Goal: Navigation & Orientation: Find specific page/section

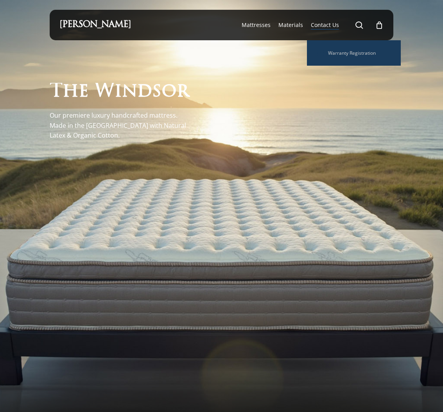
click at [333, 21] on span "Contact Us" at bounding box center [325, 24] width 28 height 7
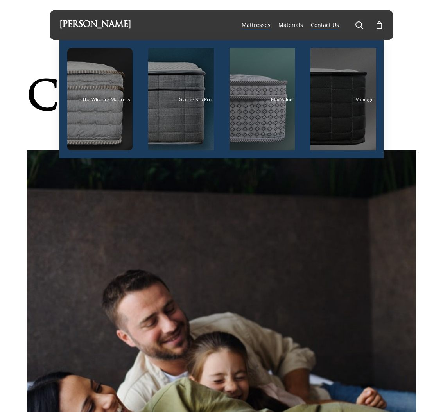
click at [263, 26] on span "Mattresses" at bounding box center [256, 24] width 29 height 7
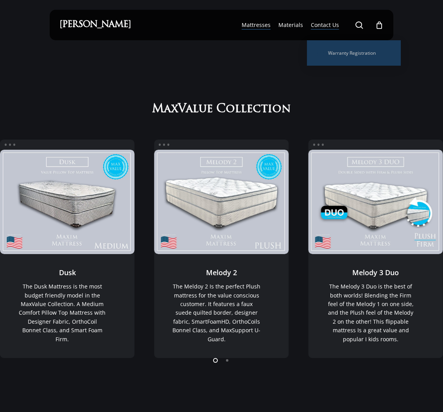
click at [339, 20] on li "Contact Us Warranty Registration" at bounding box center [325, 25] width 36 height 30
click at [335, 23] on span "Contact Us" at bounding box center [325, 24] width 28 height 7
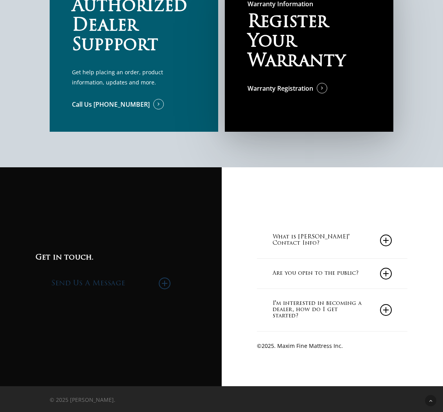
scroll to position [637, 0]
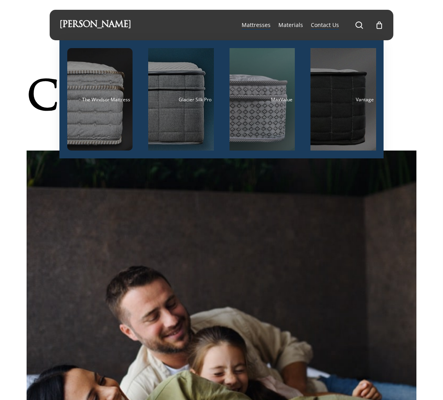
click at [268, 23] on span "Mattresses" at bounding box center [256, 24] width 29 height 7
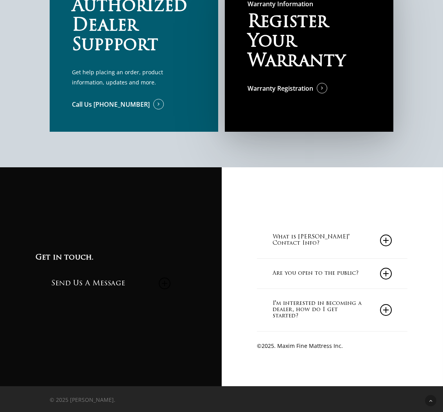
scroll to position [637, 0]
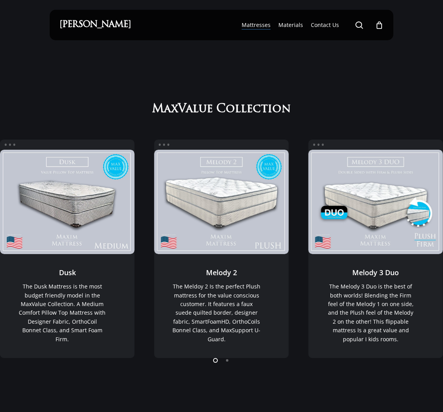
click at [89, 24] on link "[PERSON_NAME]" at bounding box center [95, 25] width 72 height 9
